Goal: Task Accomplishment & Management: Use online tool/utility

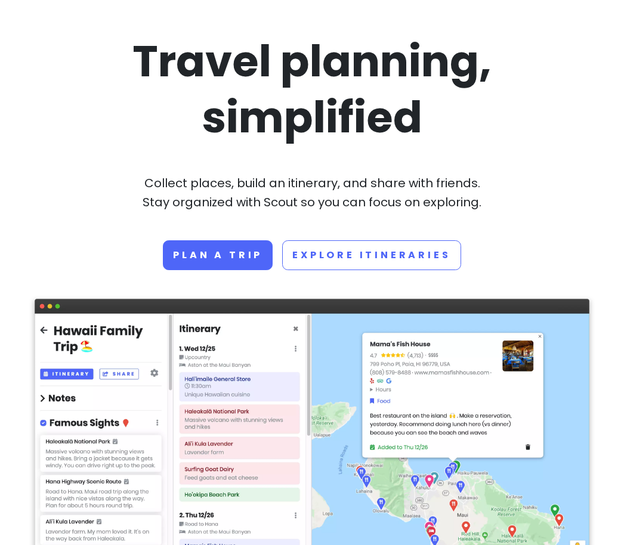
scroll to position [66, 0]
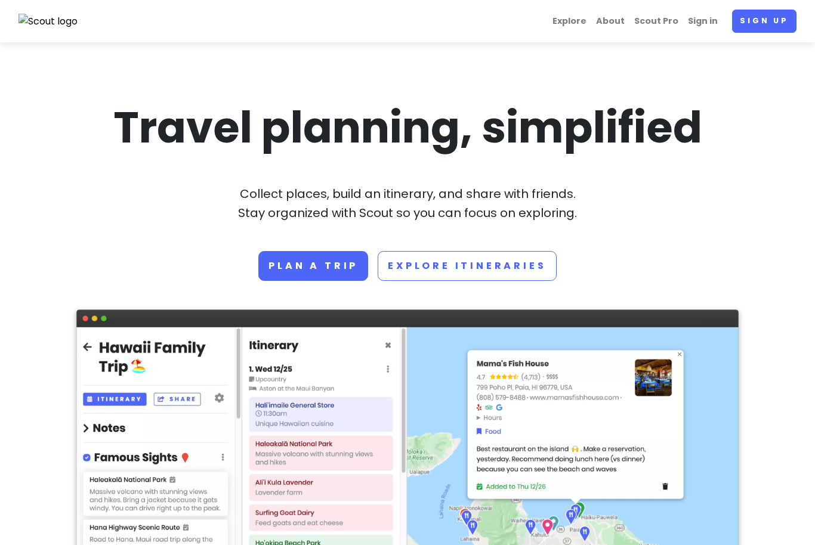
click at [713, 18] on link "Sign in" at bounding box center [702, 21] width 39 height 23
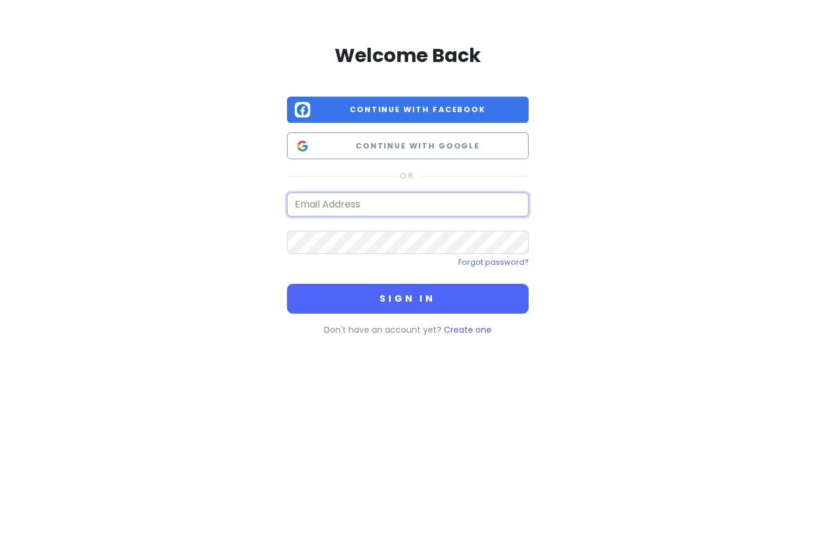
click at [396, 208] on input "email" at bounding box center [408, 205] width 242 height 24
type input "amigo7931@gmail.com"
click at [407, 298] on button "Sign in" at bounding box center [408, 299] width 242 height 30
click at [411, 286] on button "Sign in" at bounding box center [408, 299] width 242 height 30
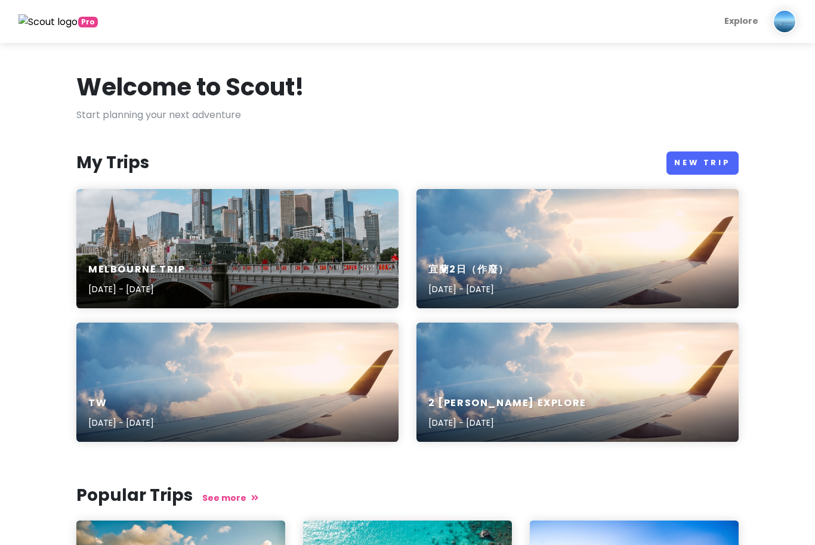
click at [702, 163] on link "New Trip" at bounding box center [702, 163] width 72 height 23
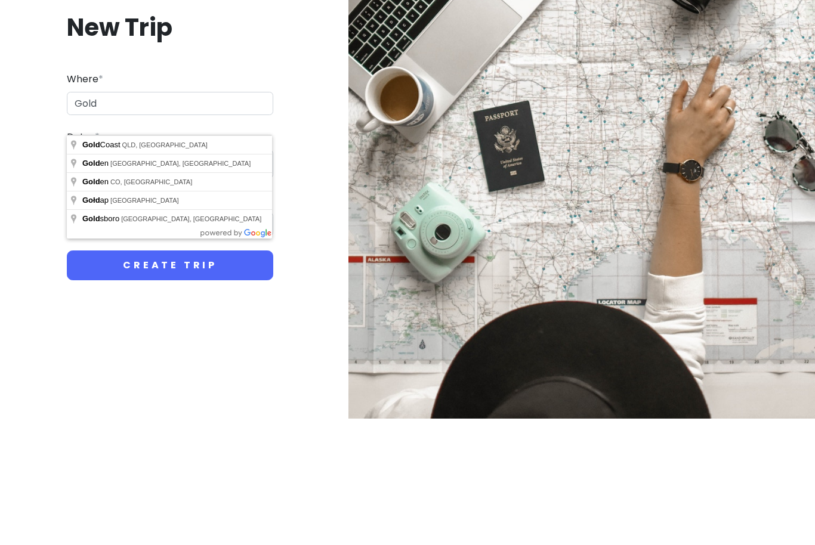
type input "Gold Coast QLD, Australia"
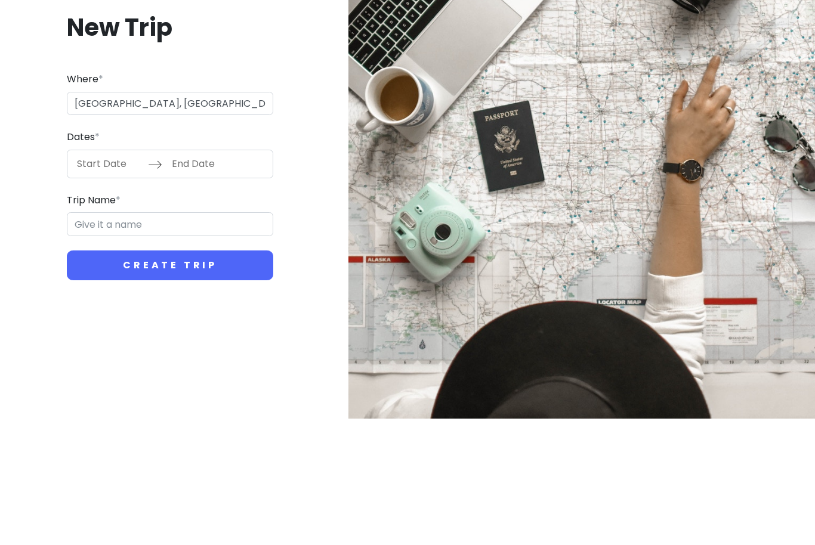
scroll to position [39, 0]
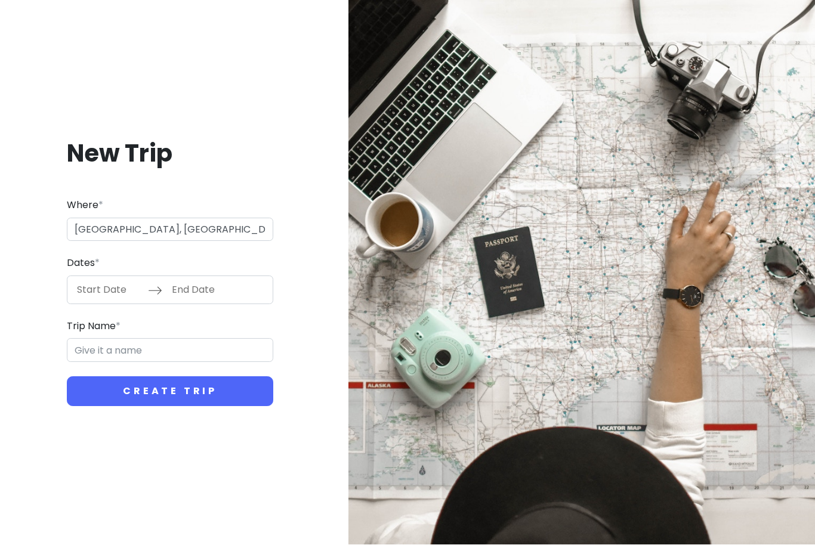
type input "Gold Coast Trip"
click at [119, 277] on input "Start Date" at bounding box center [109, 290] width 78 height 27
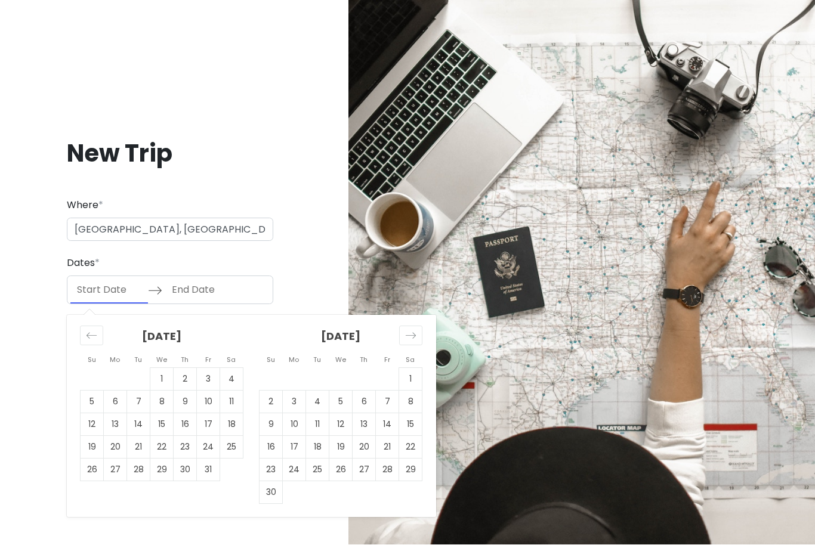
click at [230, 368] on td "4" at bounding box center [231, 379] width 23 height 23
type input "10/04/2025"
click at [124, 391] on td "6" at bounding box center [115, 402] width 23 height 23
type input "10/06/2025"
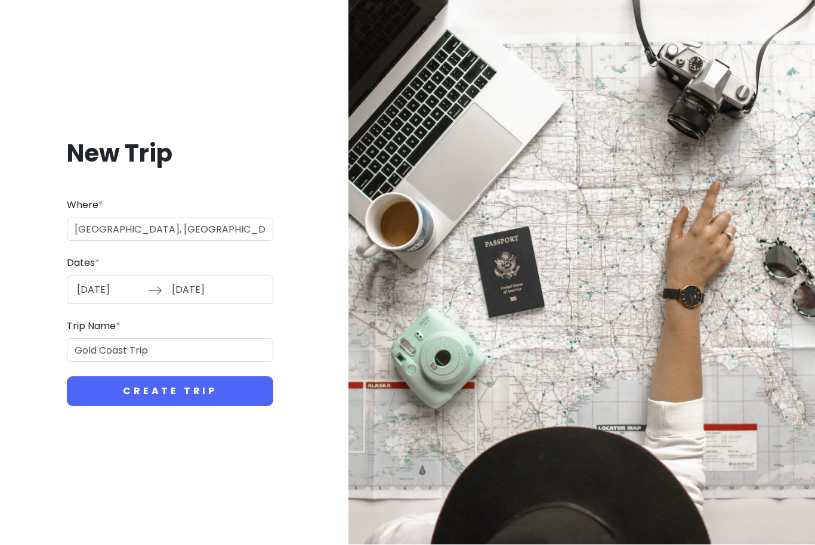
click at [248, 377] on button "Create Trip" at bounding box center [170, 392] width 206 height 30
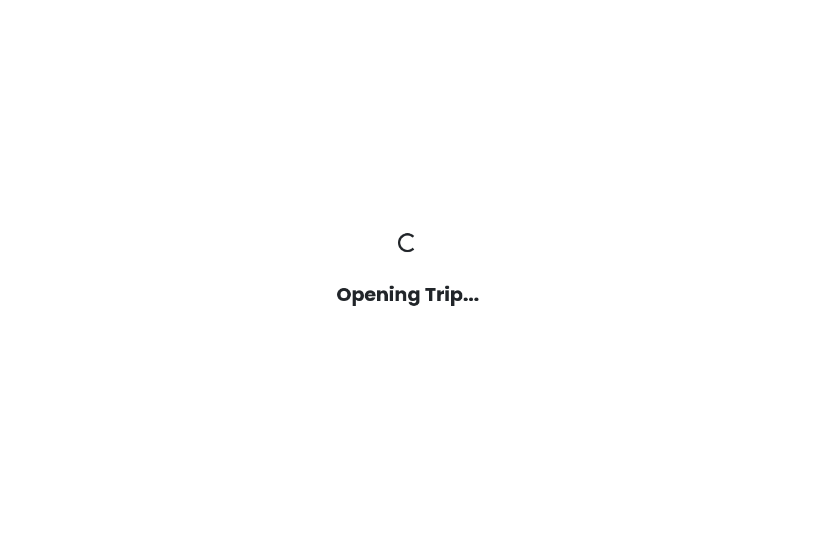
click at [204, 410] on div "Opening Trip... Opening Trip..." at bounding box center [407, 272] width 680 height 545
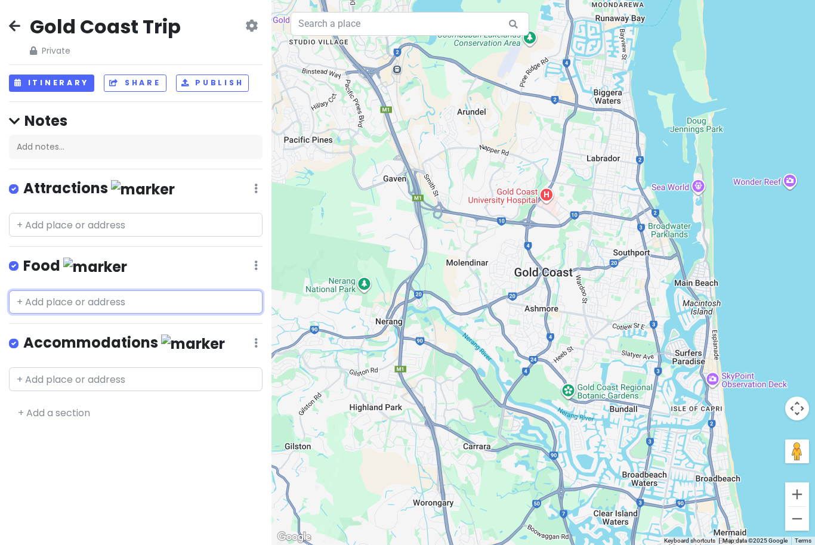
click at [150, 304] on input "text" at bounding box center [136, 303] width 254 height 24
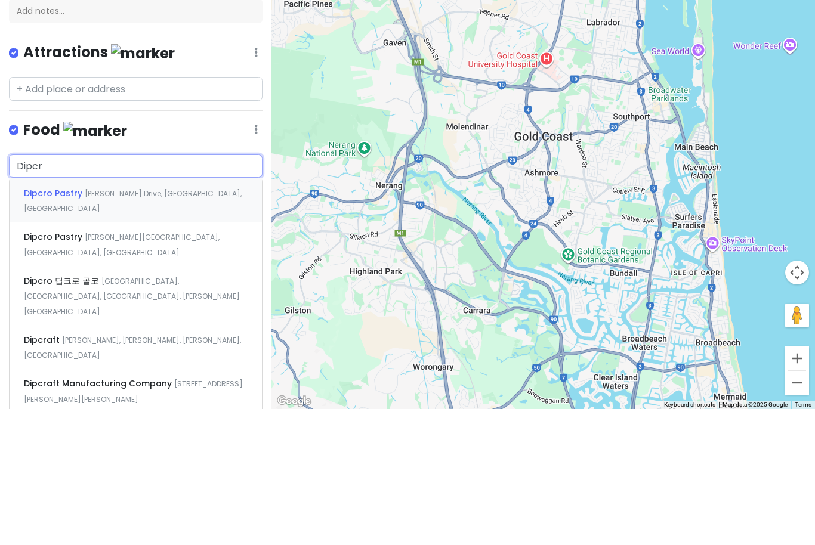
type input "Dipcro"
click at [211, 368] on span "Tedder Avenue, Main Beach QLD, Australia" at bounding box center [122, 381] width 196 height 26
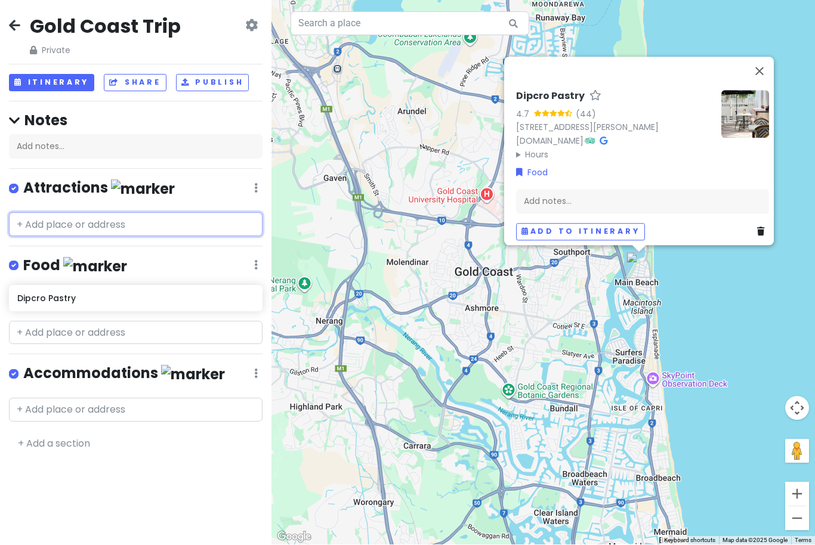
click at [178, 213] on input "text" at bounding box center [136, 225] width 254 height 24
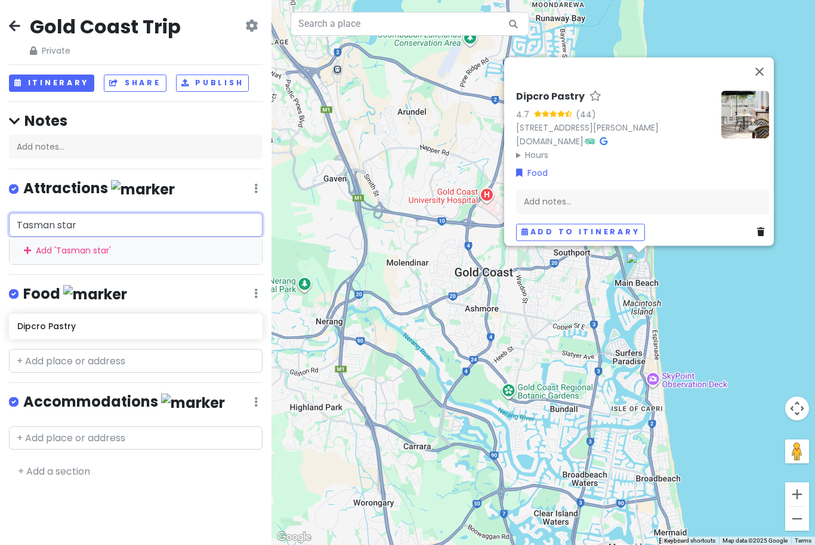
click at [165, 213] on input "Tasman star" at bounding box center [136, 225] width 254 height 24
click at [162, 213] on input "Tasman star" at bounding box center [136, 225] width 254 height 24
type input "Tasman sta"
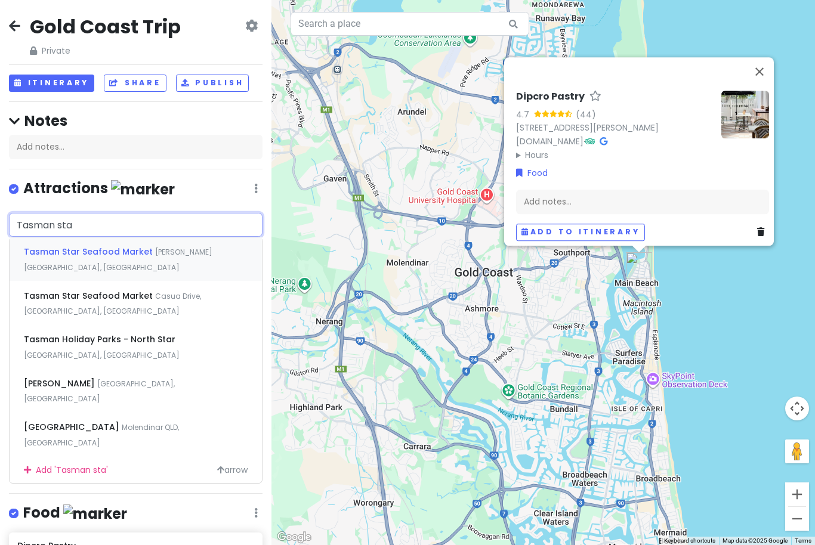
scroll to position [5, 0]
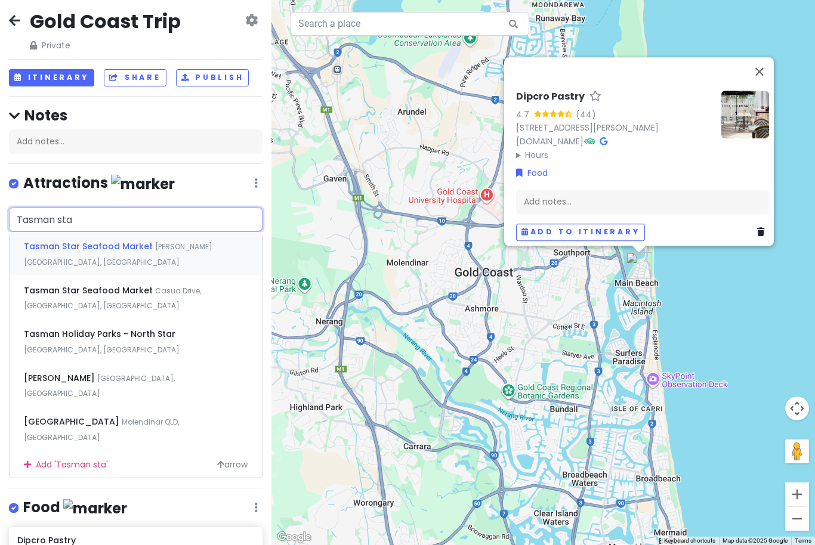
click at [175, 242] on span "Olsen Avenue, Labrador QLD, Australia" at bounding box center [118, 255] width 189 height 26
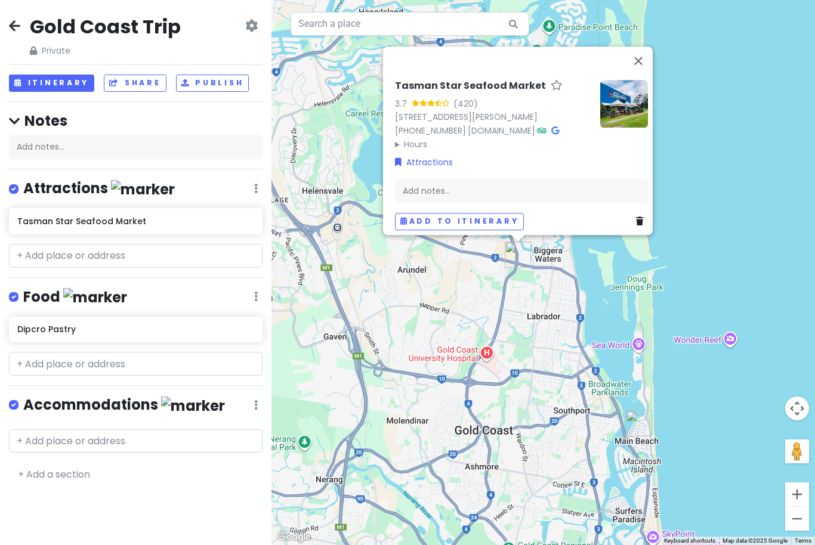
scroll to position [0, 0]
click at [82, 471] on link "+ Add a section" at bounding box center [54, 475] width 72 height 14
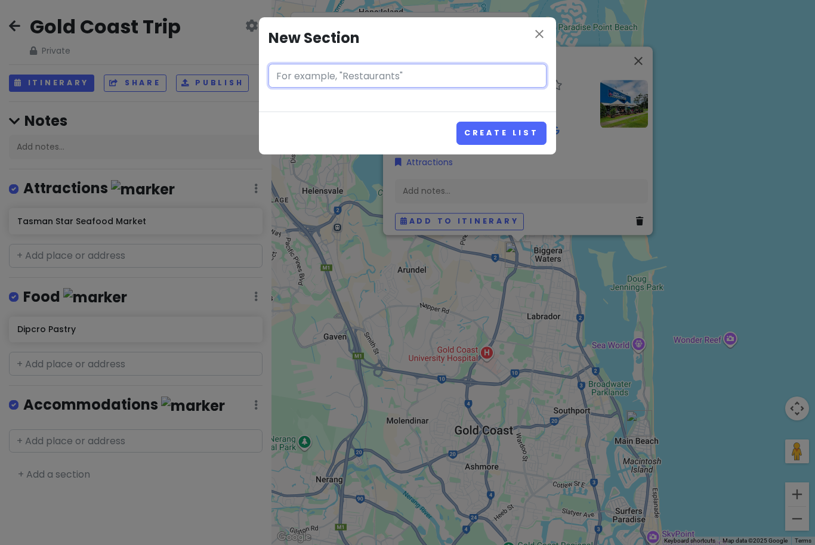
click at [434, 83] on input "text" at bounding box center [407, 76] width 278 height 24
type input "Hiking"
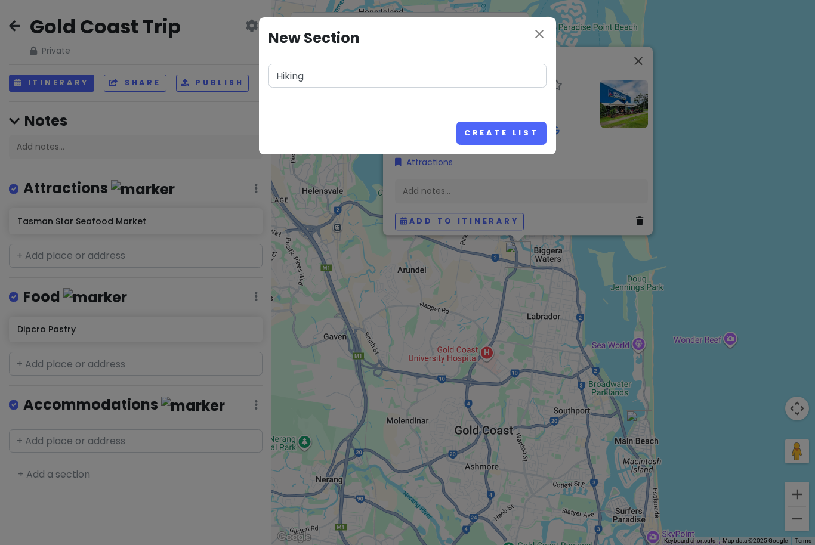
click at [527, 134] on button "Create List" at bounding box center [501, 133] width 90 height 23
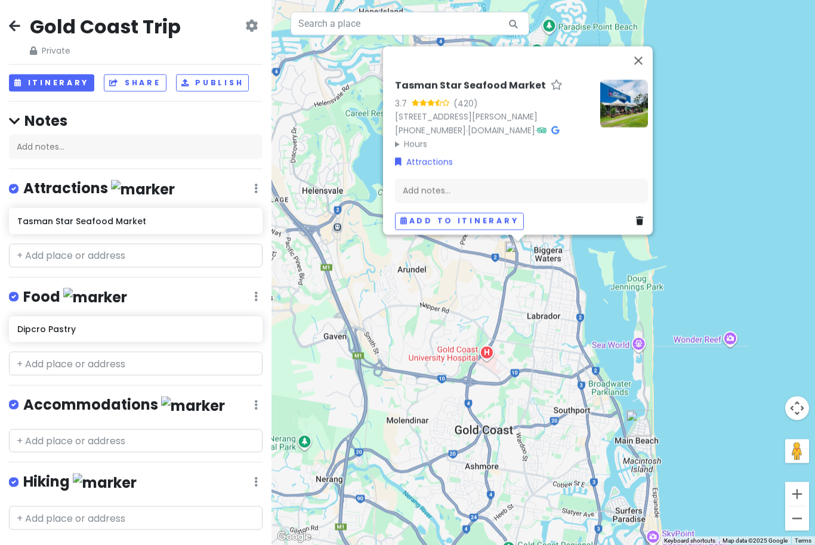
click at [80, 475] on img at bounding box center [105, 483] width 64 height 18
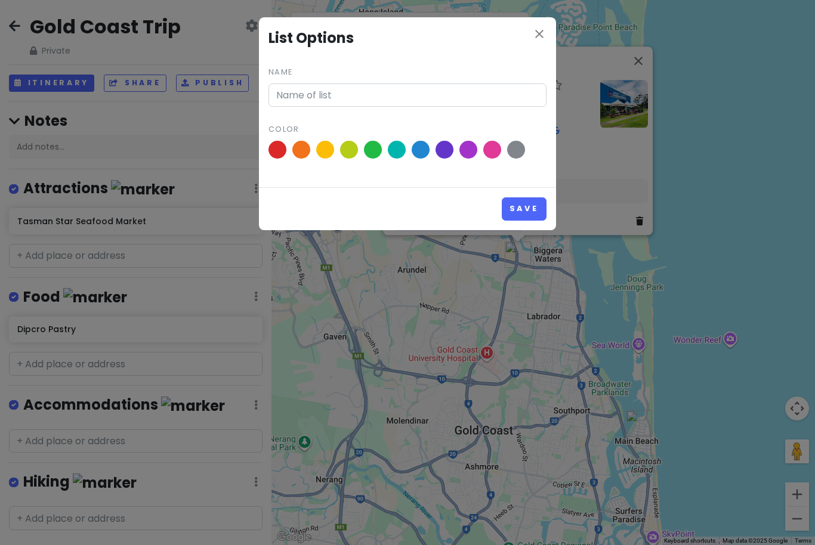
type input "Hiking"
click at [372, 150] on span at bounding box center [373, 150] width 18 height 18
click at [0, 0] on input "radio" at bounding box center [0, 0] width 0 height 0
click at [350, 148] on span at bounding box center [349, 150] width 18 height 18
click at [0, 0] on input "radio" at bounding box center [0, 0] width 0 height 0
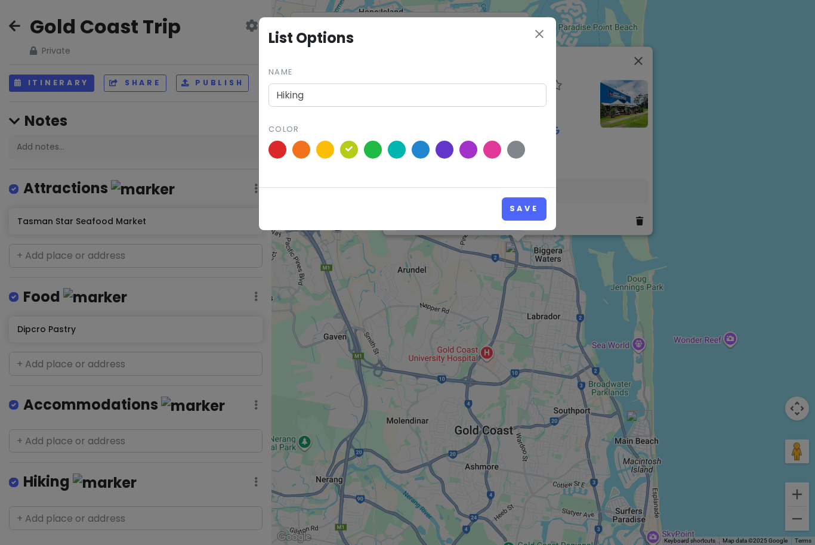
click at [523, 209] on button "Save" at bounding box center [524, 208] width 45 height 23
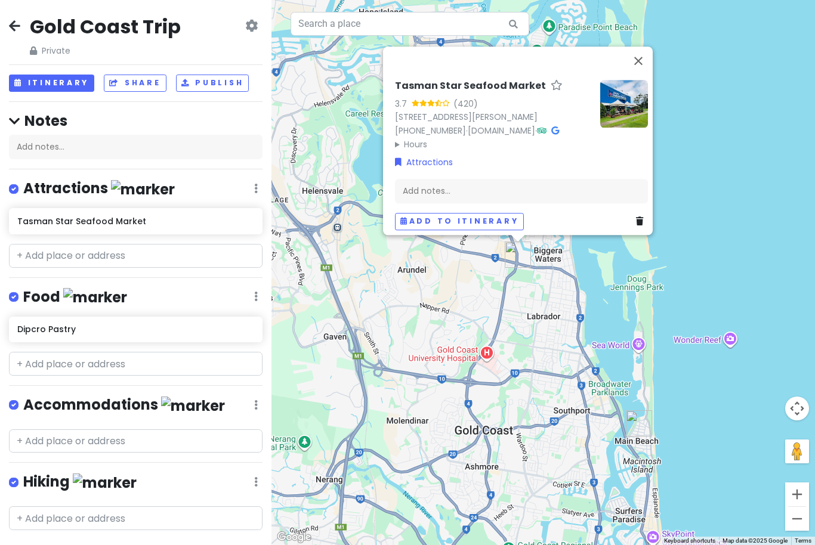
click at [254, 26] on icon at bounding box center [251, 26] width 13 height 10
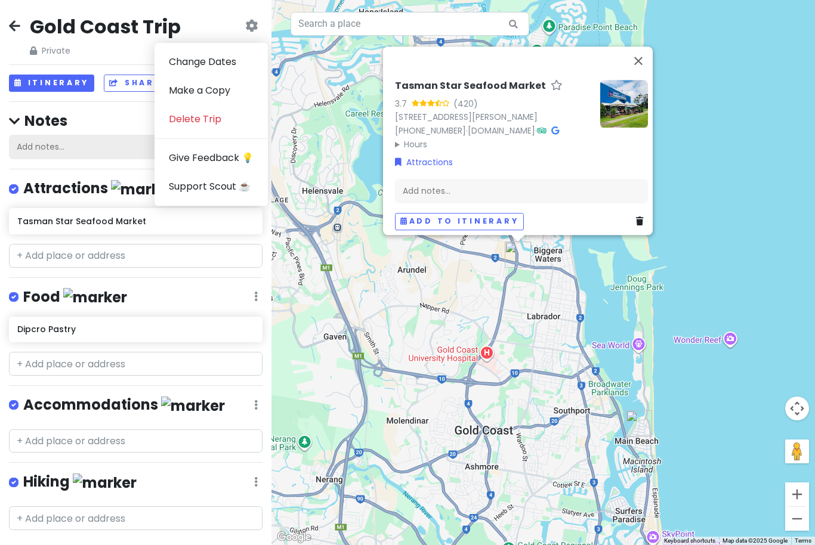
click at [122, 149] on div "Add notes..." at bounding box center [136, 147] width 254 height 25
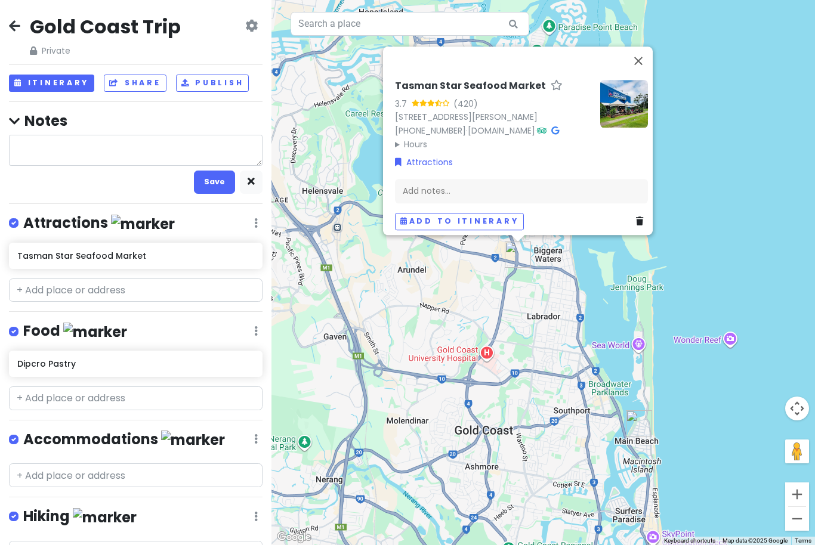
click at [198, 119] on h4 "Notes" at bounding box center [136, 121] width 254 height 18
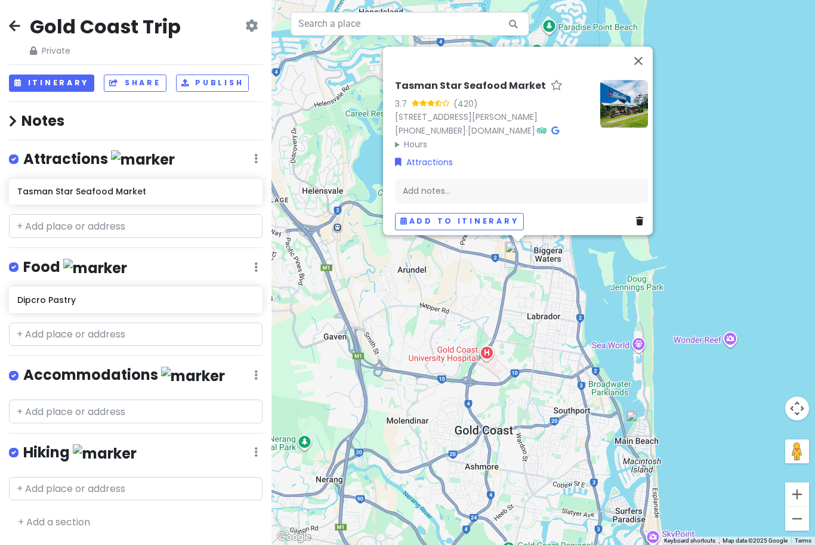
click at [255, 447] on icon at bounding box center [256, 452] width 4 height 10
click at [236, 391] on link "Reorder" at bounding box center [220, 399] width 95 height 29
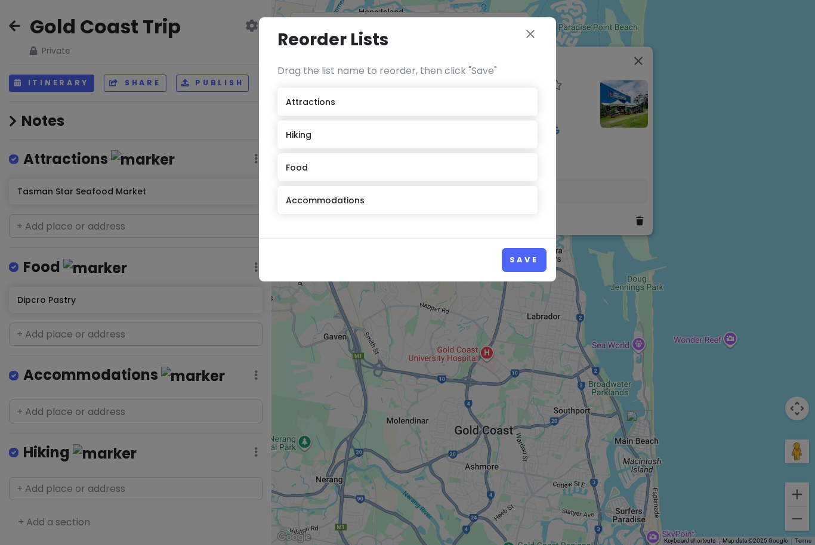
click at [524, 258] on button "Save" at bounding box center [524, 259] width 45 height 23
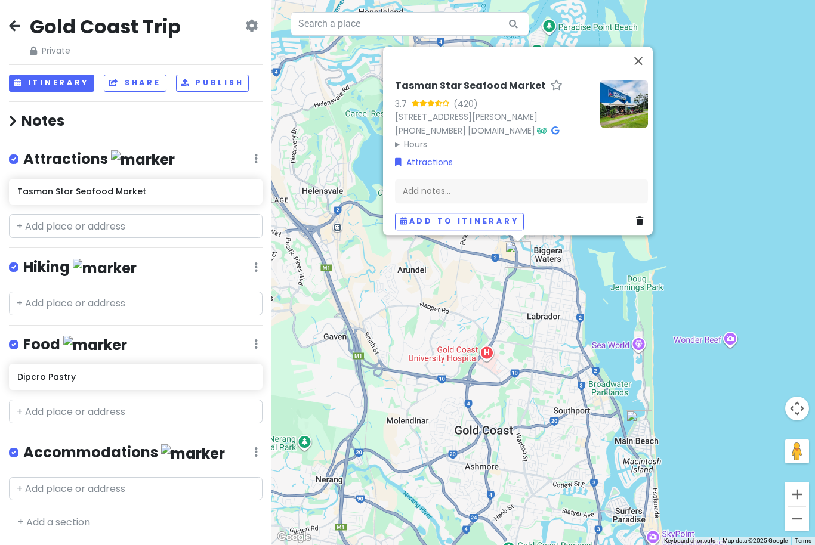
click at [256, 447] on icon at bounding box center [256, 452] width 4 height 10
click at [243, 419] on link "Delete List" at bounding box center [220, 427] width 95 height 29
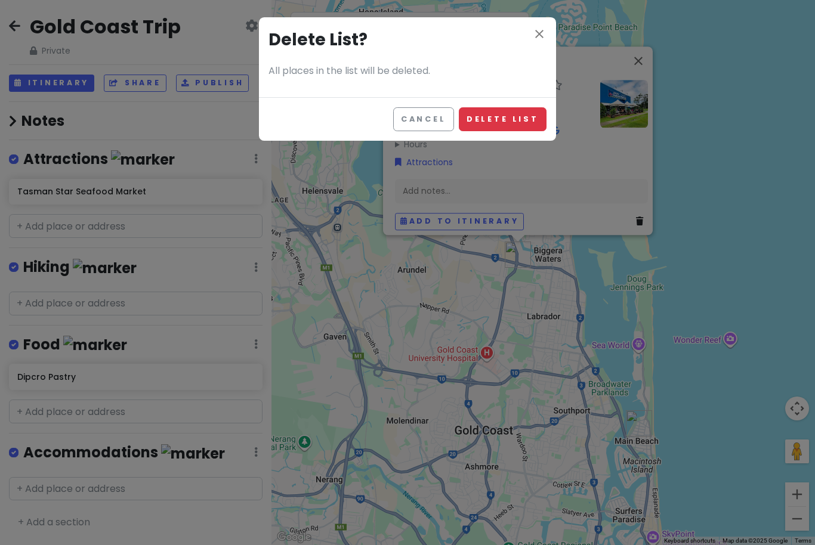
click at [524, 116] on button "Delete List" at bounding box center [503, 118] width 88 height 23
